Goal: Task Accomplishment & Management: Use online tool/utility

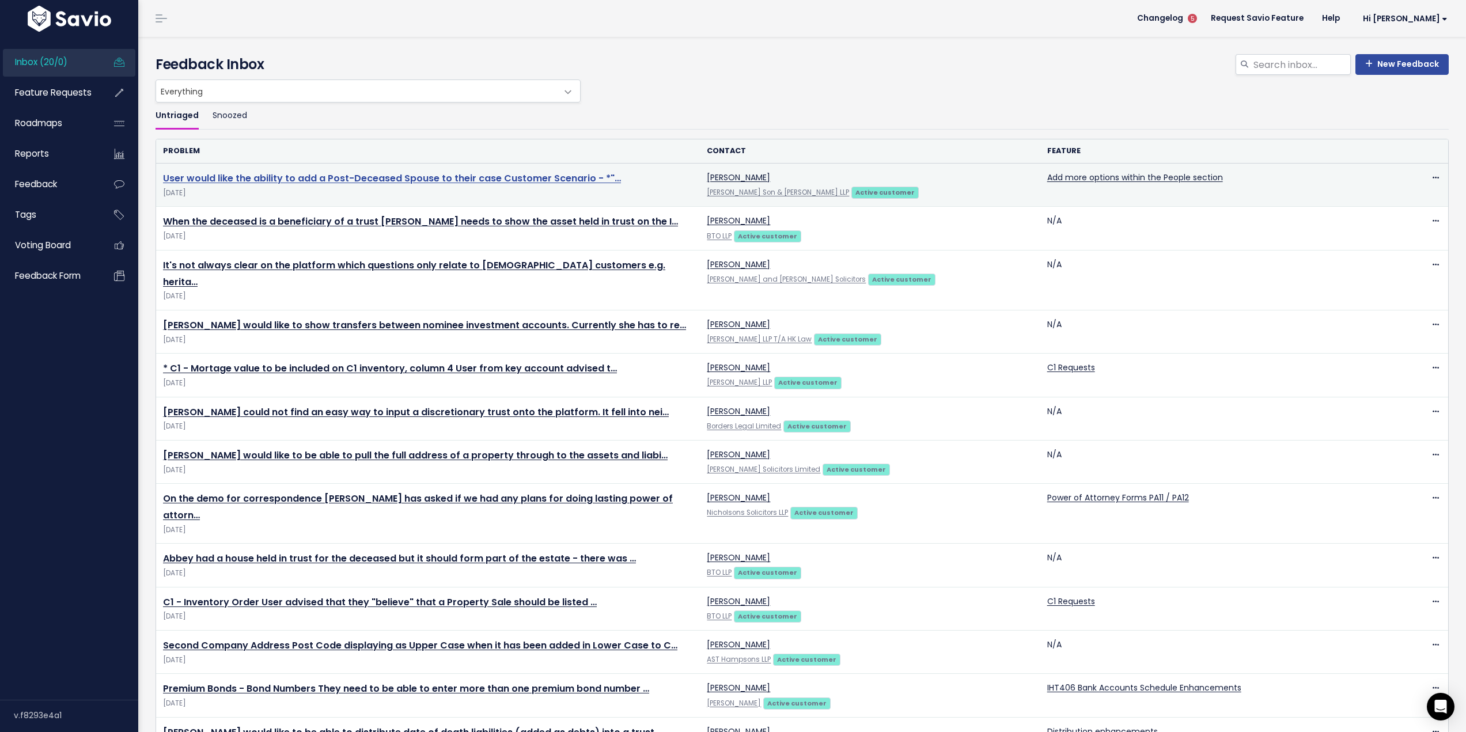
click at [450, 176] on link "User would like the ability to add a Post-Deceased Spouse to their case Custome…" at bounding box center [392, 178] width 458 height 13
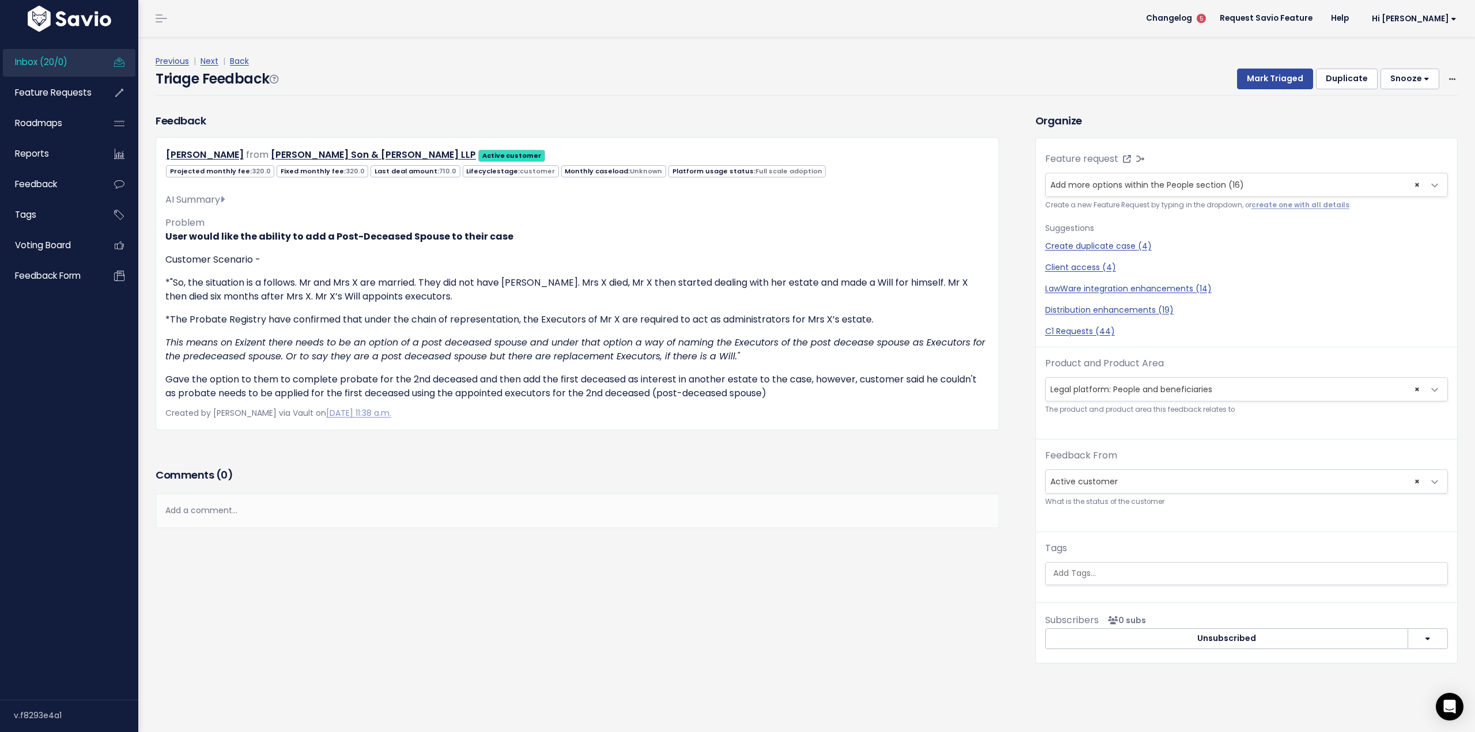
click at [60, 59] on span "Inbox (20/0)" at bounding box center [41, 62] width 52 height 12
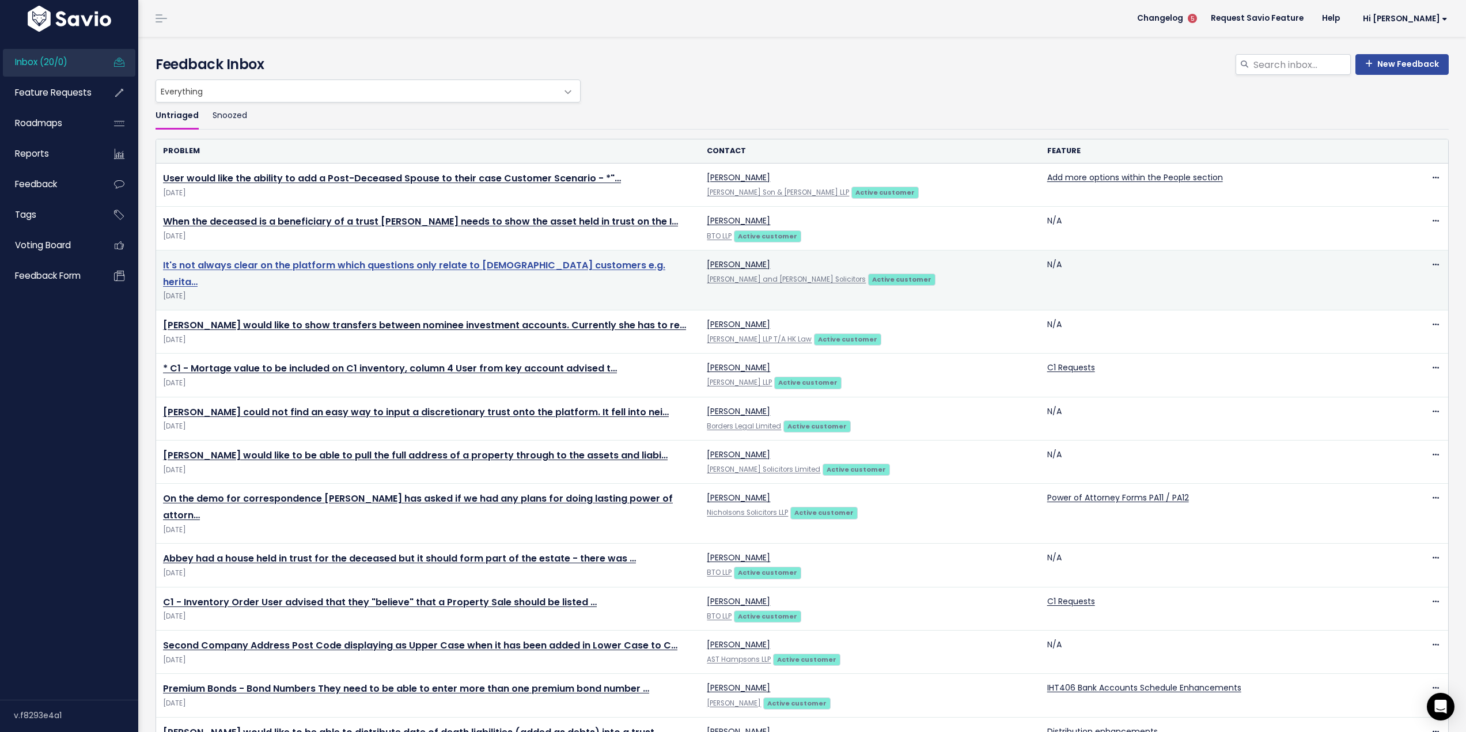
click at [548, 260] on link "It's not always clear on the platform which questions only relate to [DEMOGRAPH…" at bounding box center [414, 274] width 502 height 30
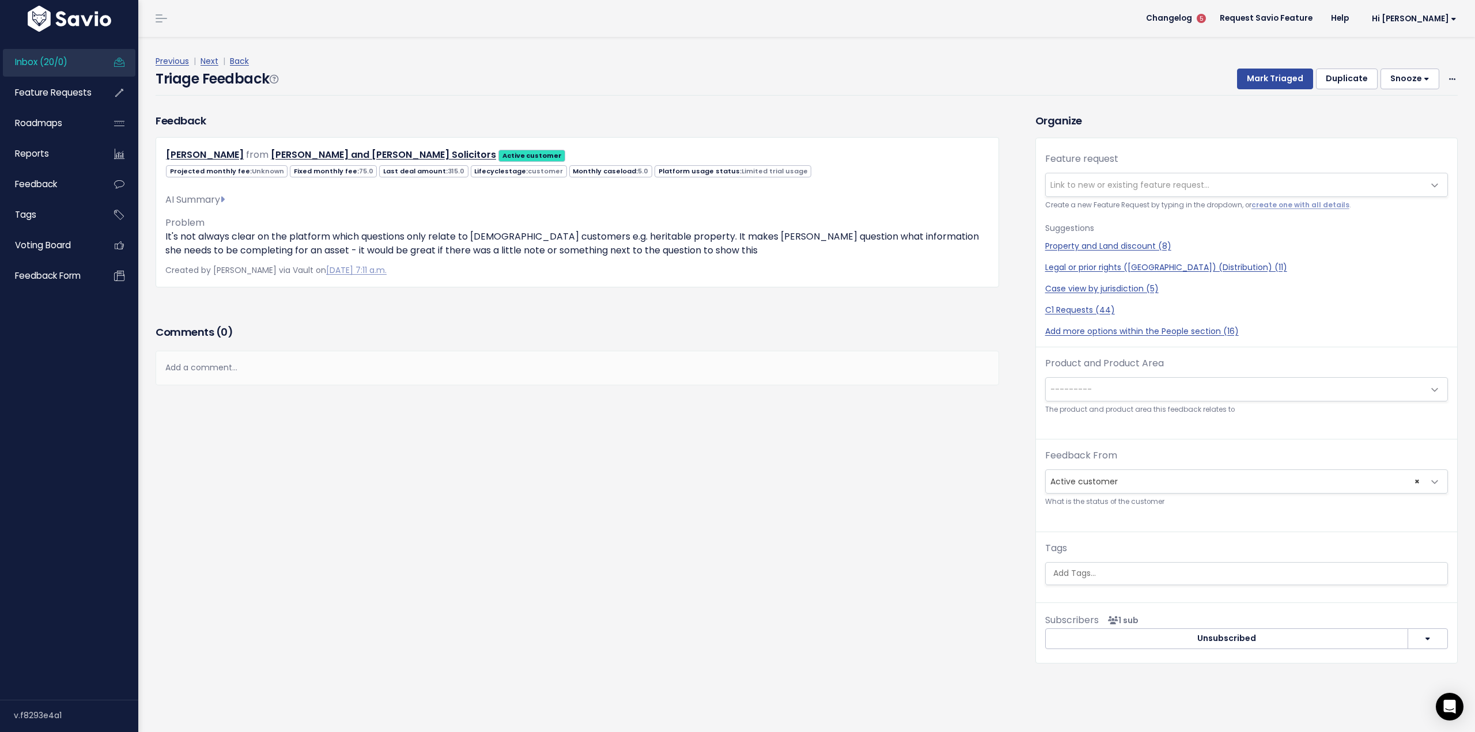
click at [25, 61] on span "Inbox (20/0)" at bounding box center [41, 62] width 52 height 12
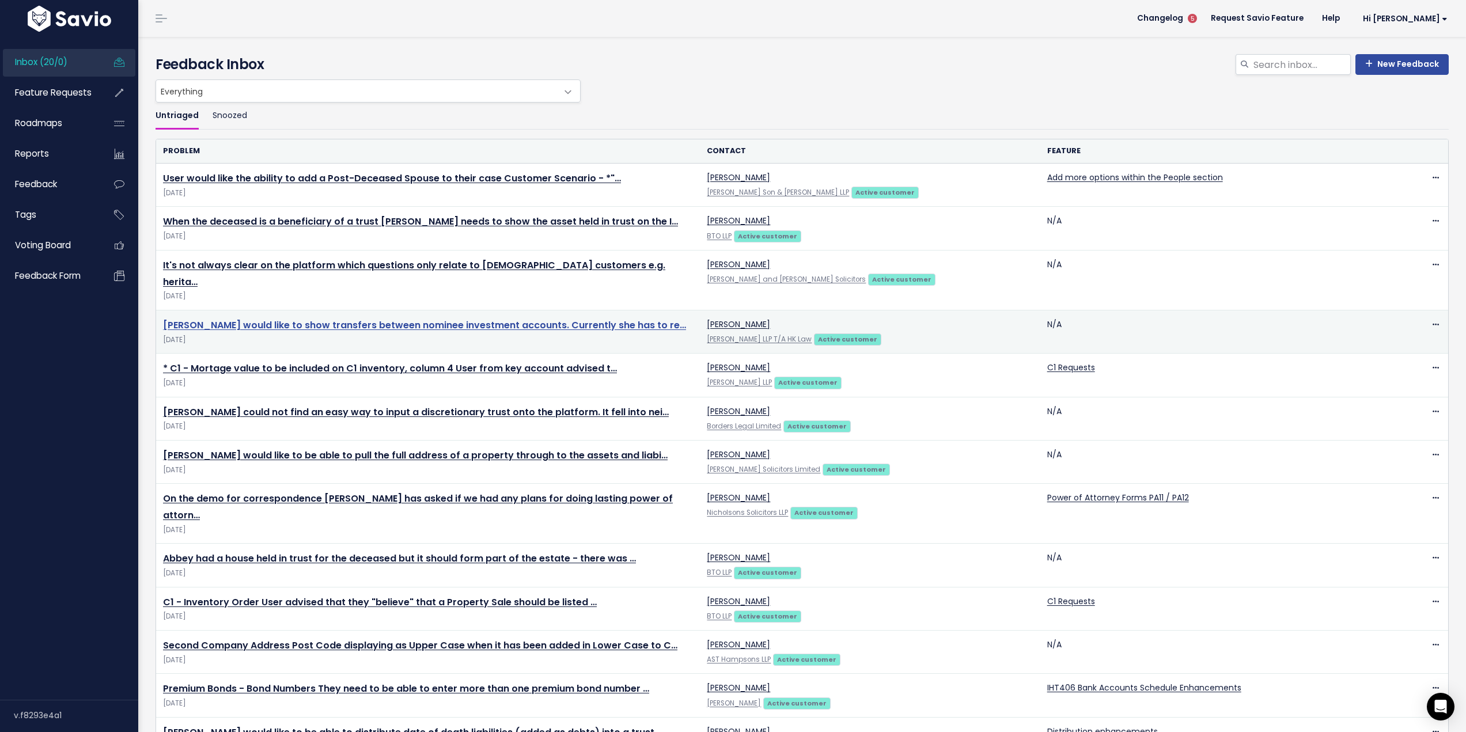
click at [373, 319] on link "Annie Lee would like to show transfers between nominee investment accounts. Cur…" at bounding box center [424, 325] width 523 height 13
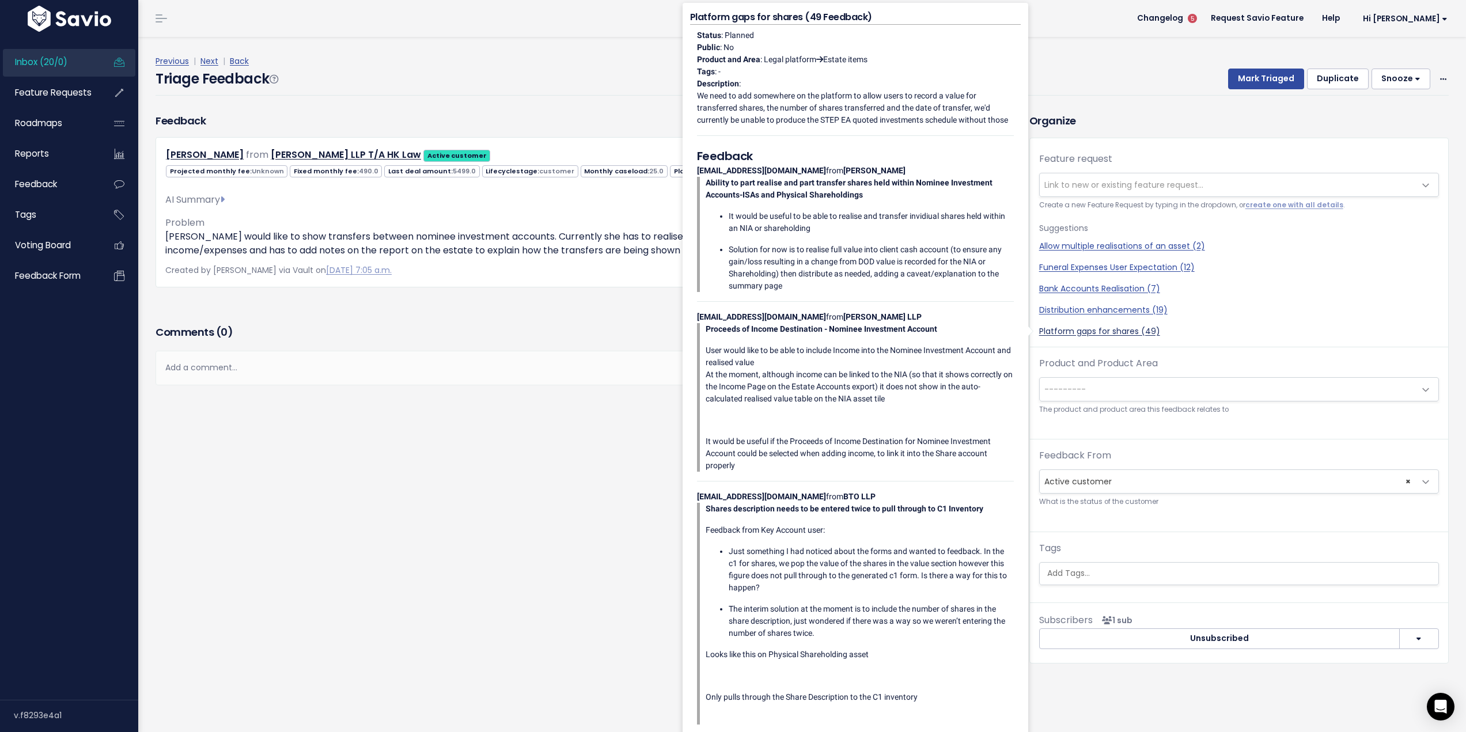
click at [1119, 334] on link "Platform gaps for shares (49)" at bounding box center [1239, 332] width 400 height 12
select select "18391"
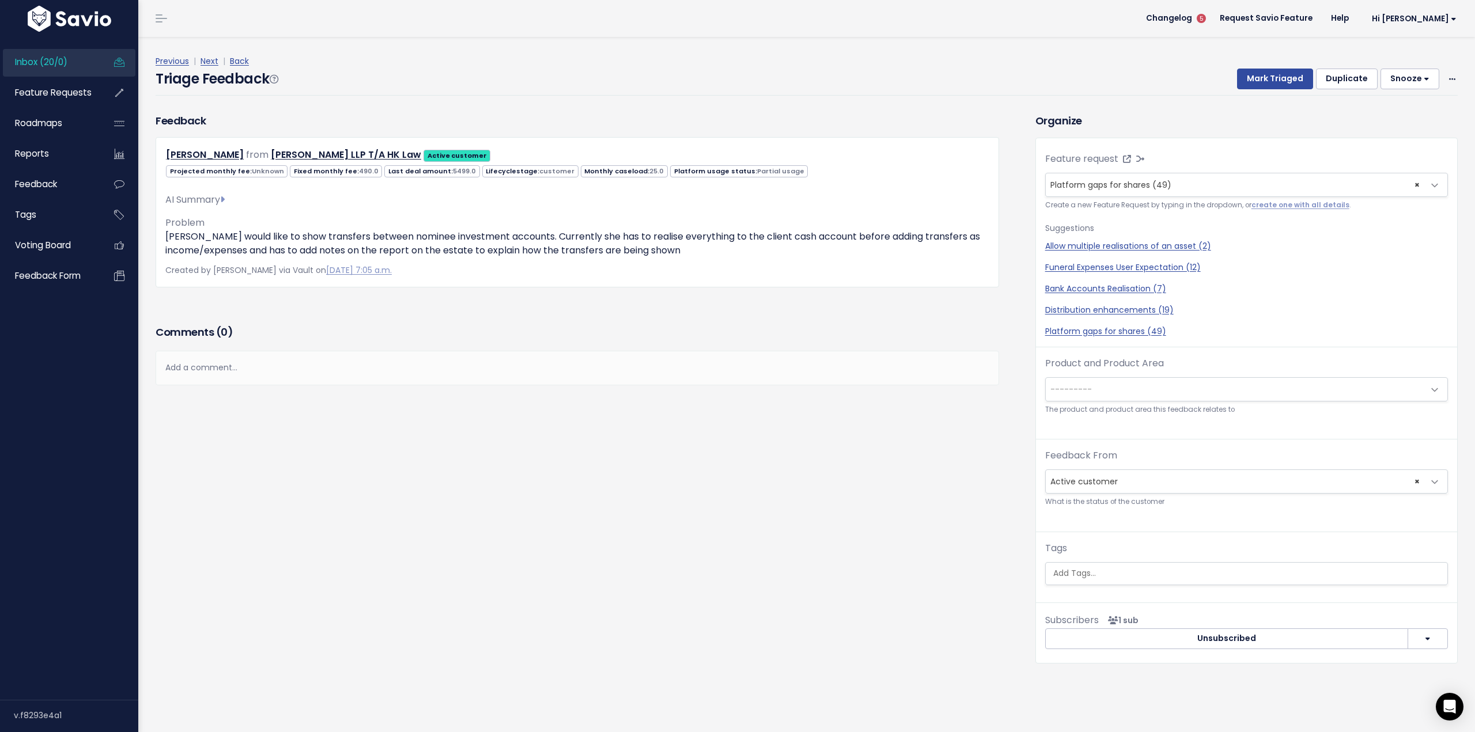
click at [1151, 391] on span "---------" at bounding box center [1235, 389] width 379 height 23
click at [1191, 483] on span "× Active customer" at bounding box center [1235, 481] width 379 height 23
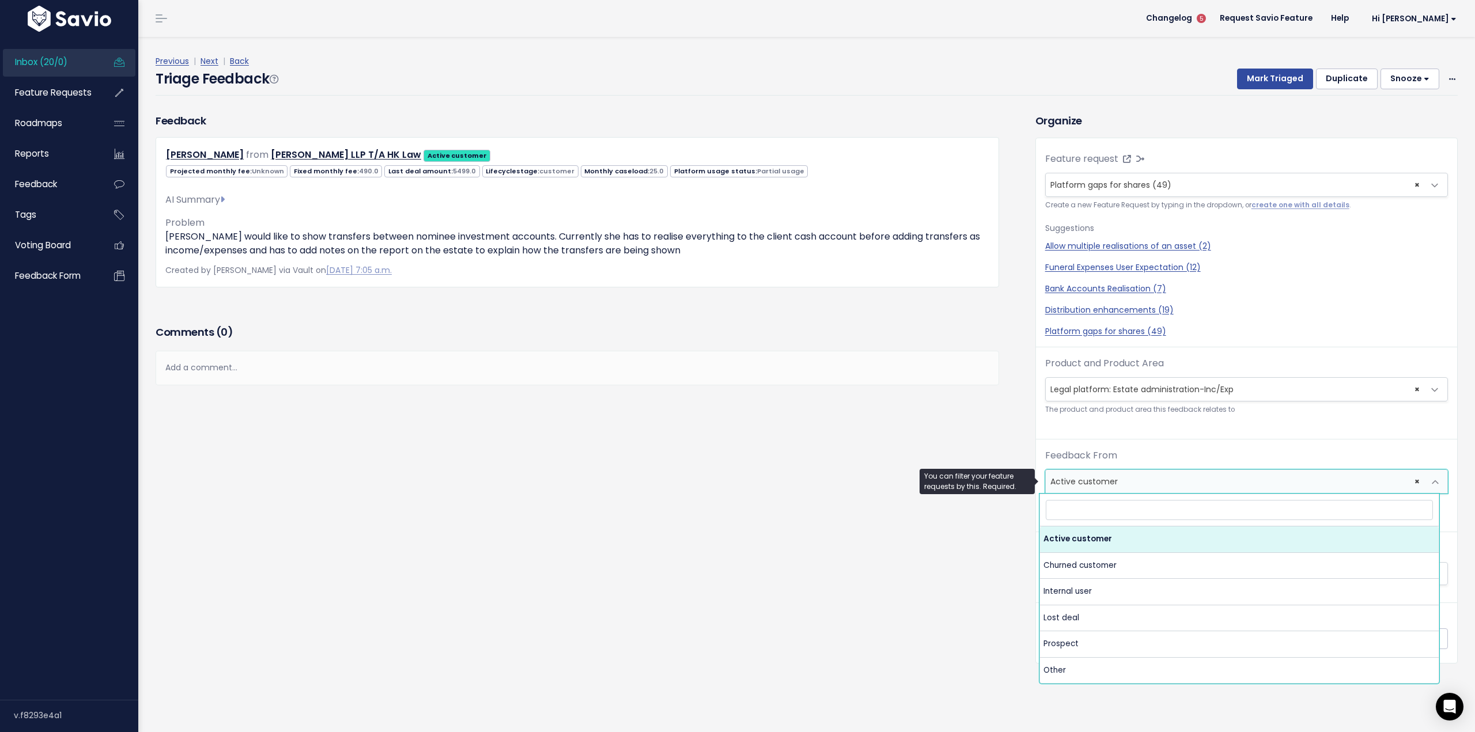
click at [1190, 483] on span "× Active customer" at bounding box center [1235, 481] width 379 height 23
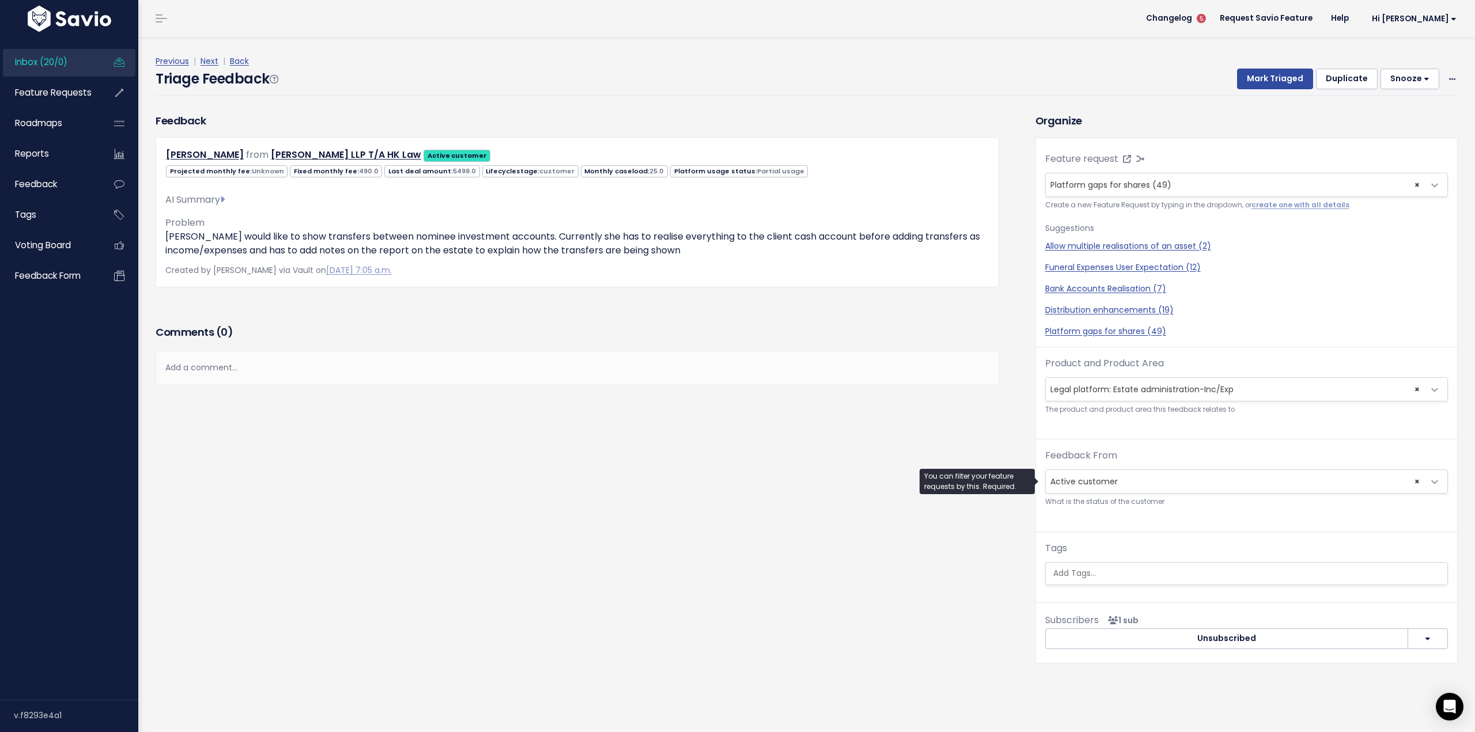
click at [1202, 375] on div "Product and Product Area --------- Legal platform: No Product Area Legal platfo…" at bounding box center [1246, 386] width 403 height 59
click at [1204, 394] on span "× Legal platform: Estate administration-Inc/Exp" at bounding box center [1235, 389] width 379 height 23
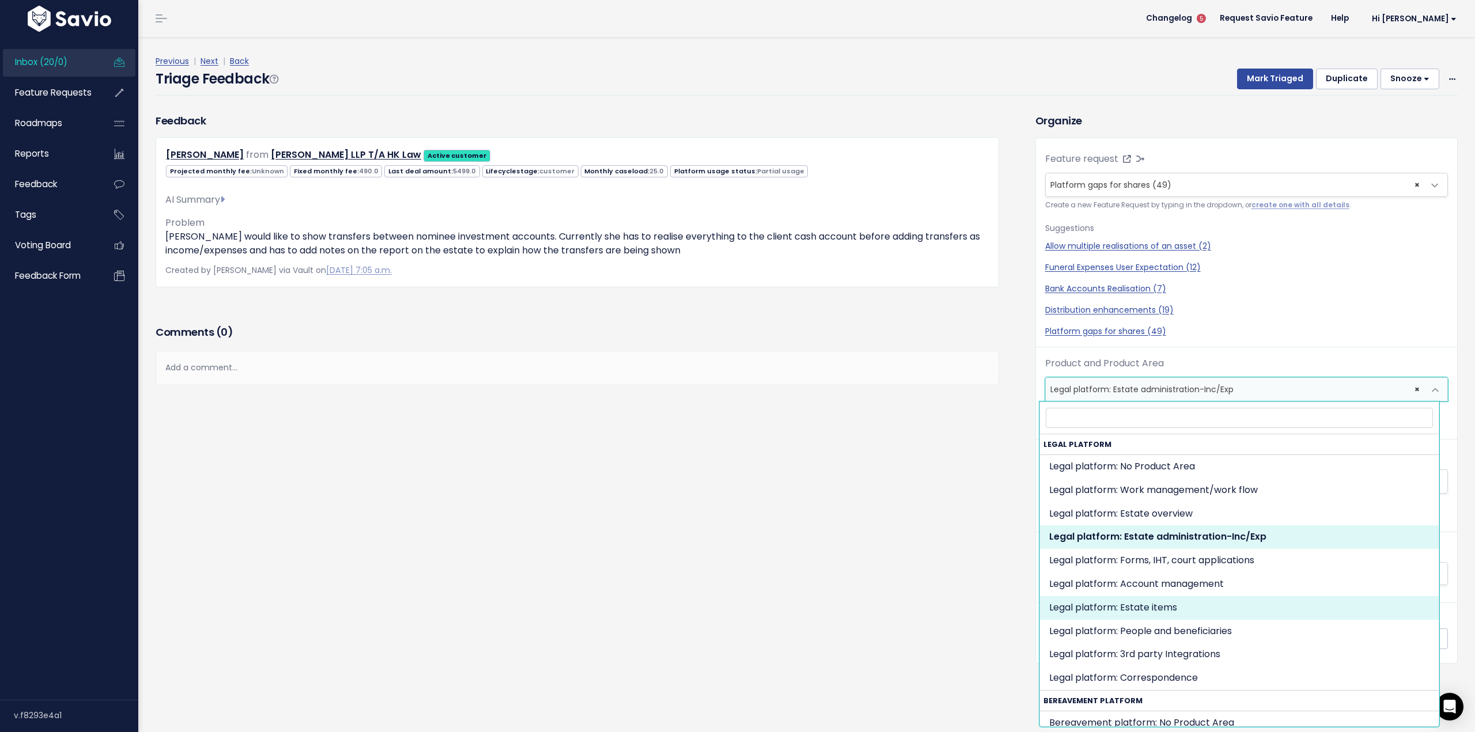
select select "MAIN:ESTATE_ITEMS"
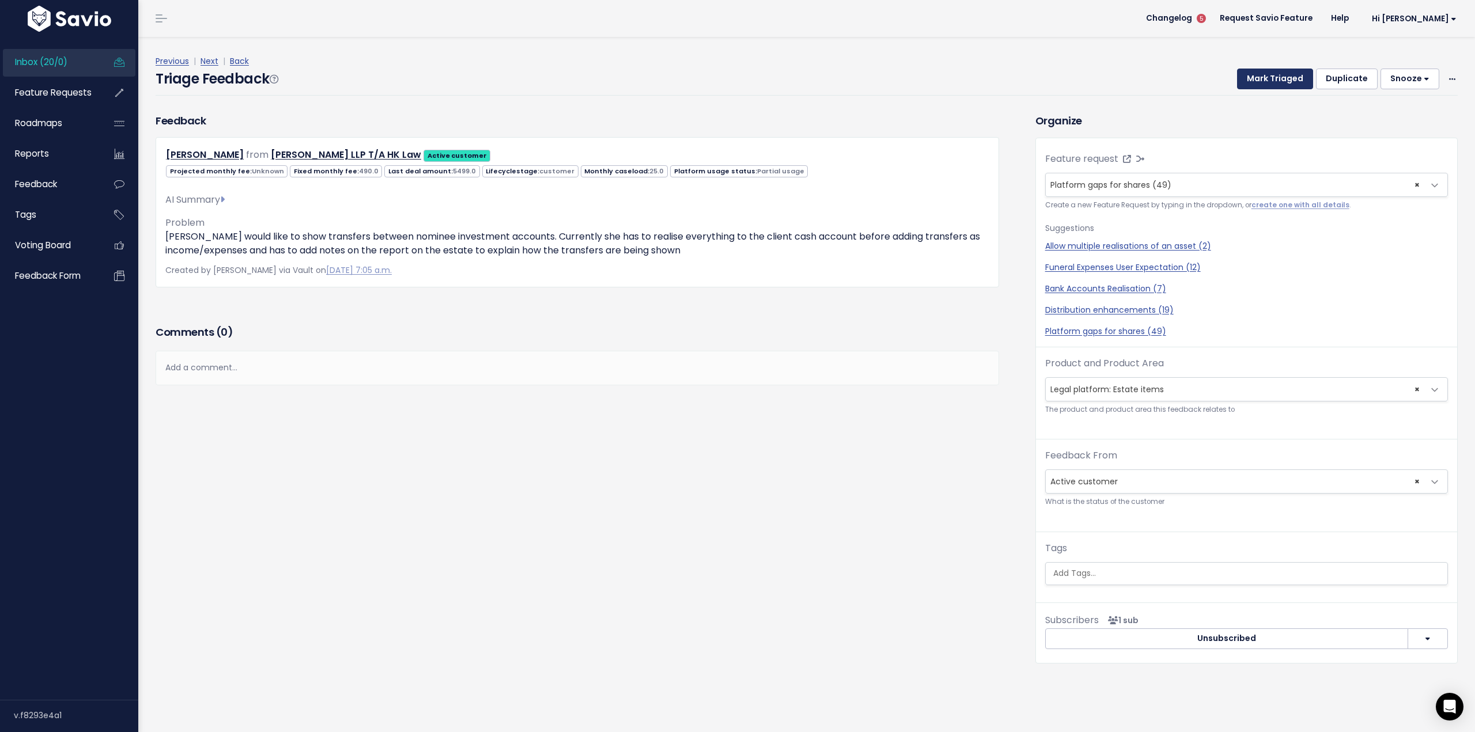
click at [1249, 77] on button "Mark Triaged" at bounding box center [1275, 79] width 76 height 21
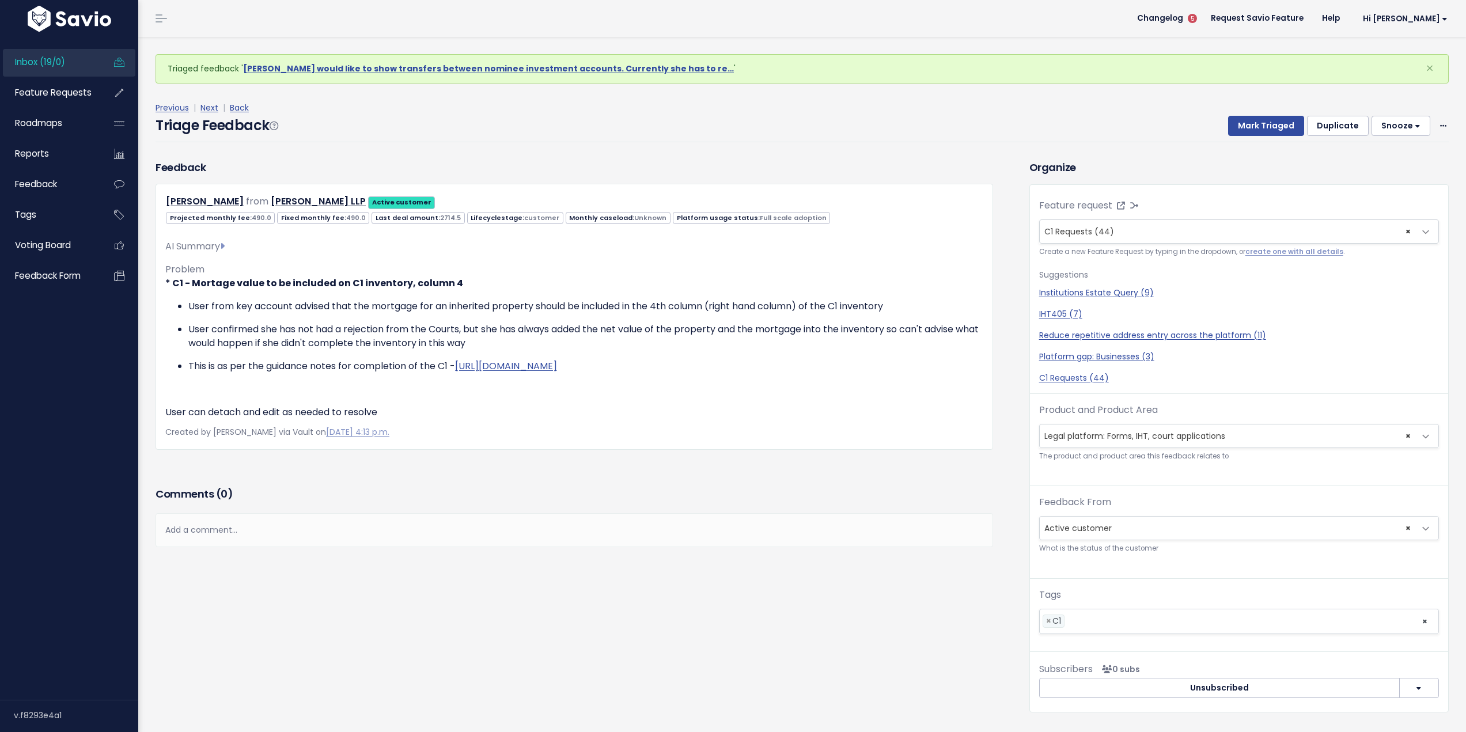
click at [45, 59] on span "Inbox (19/0)" at bounding box center [40, 62] width 50 height 12
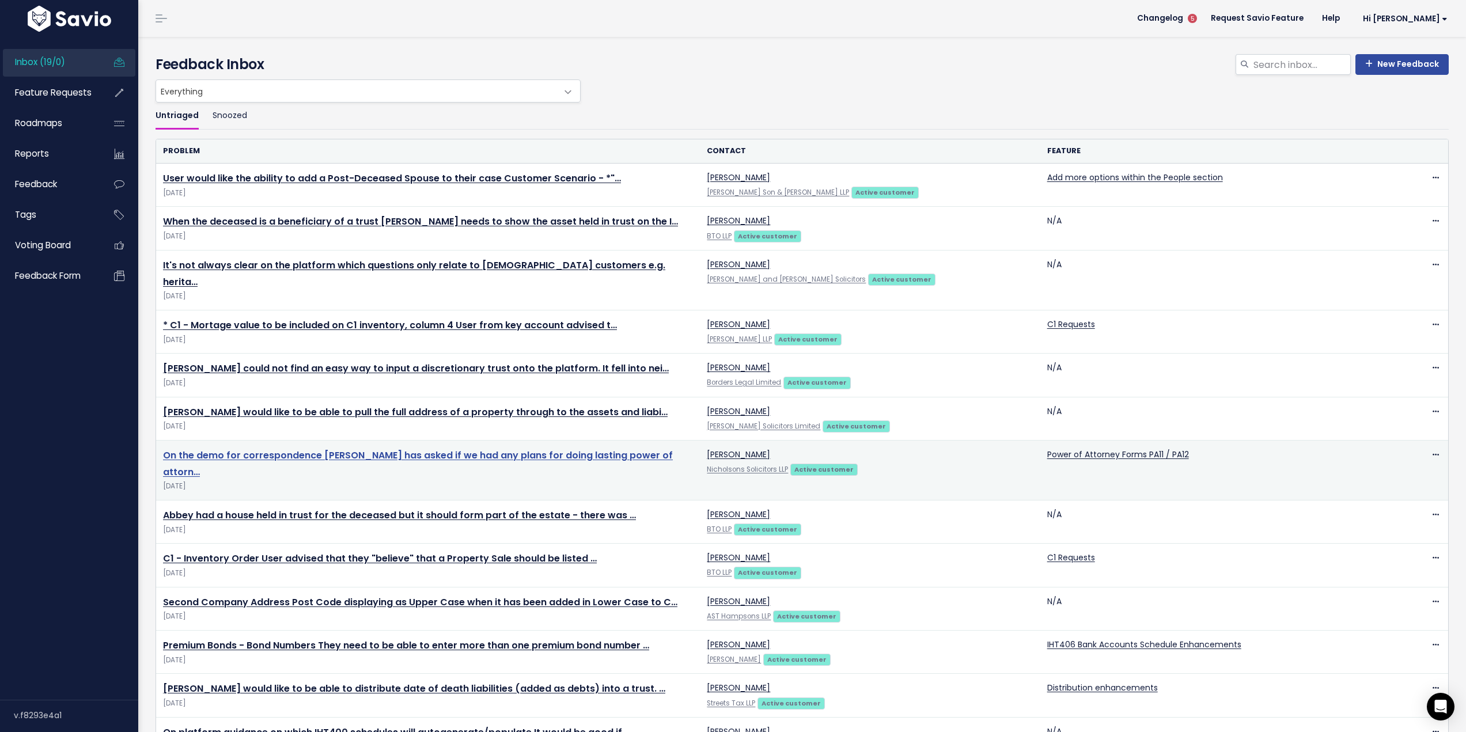
click at [441, 449] on link "On the demo for correspondence [PERSON_NAME] has asked if we had any plans for …" at bounding box center [418, 464] width 510 height 30
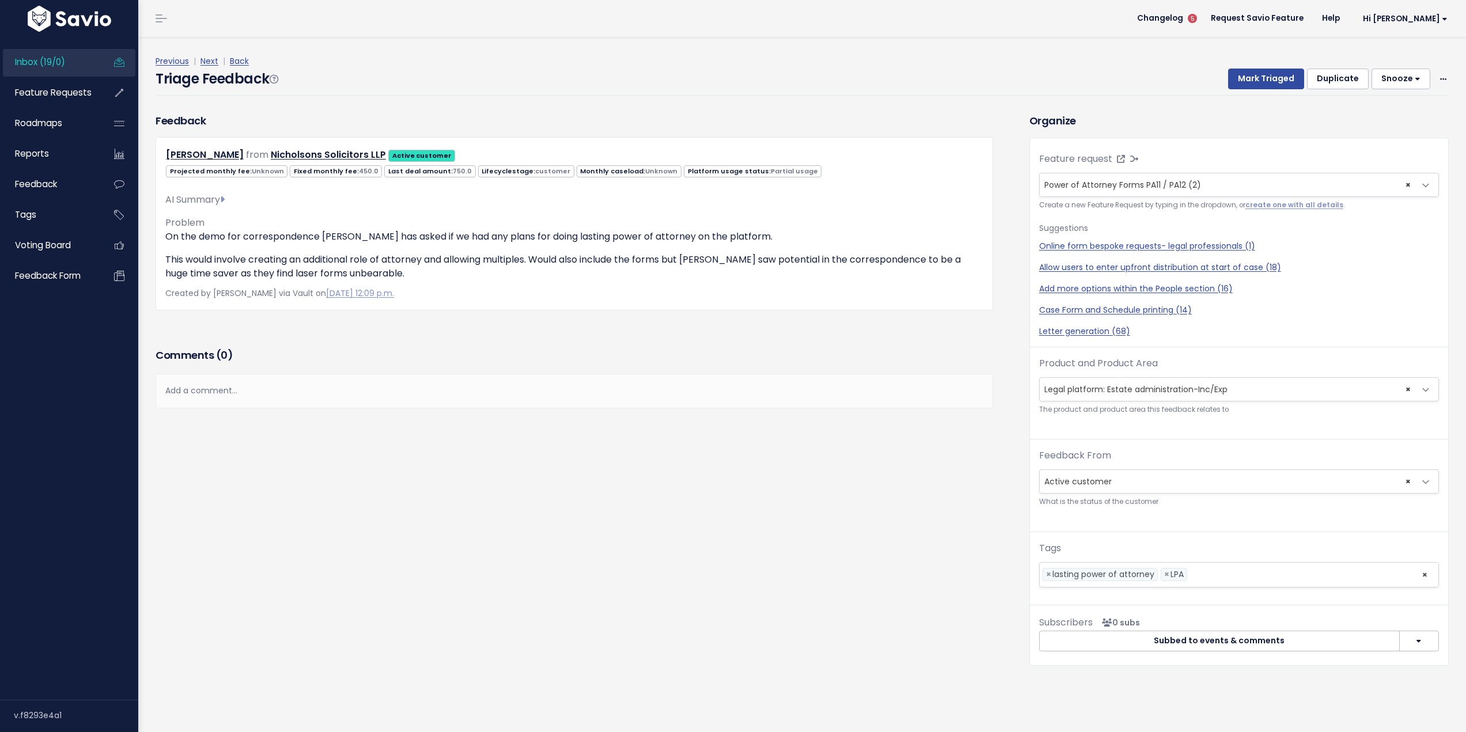
click at [52, 62] on span "Inbox (19/0)" at bounding box center [40, 62] width 50 height 12
